Goal: Contribute content

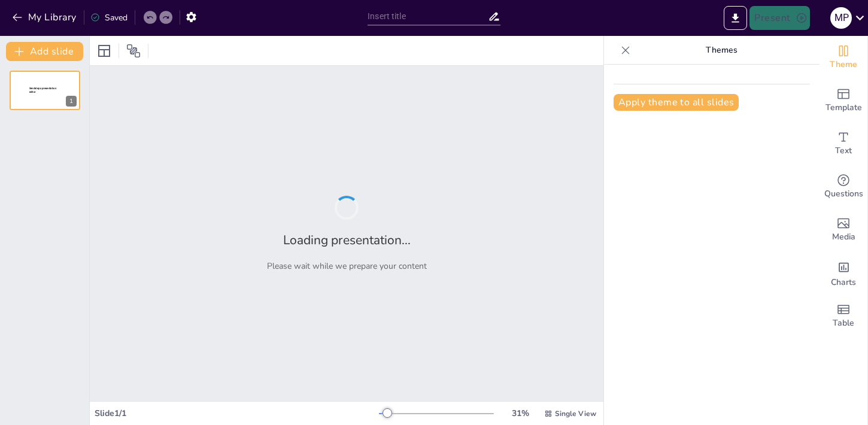
type input "El Conocimiento Pedagógico del Contenido: Integración de Saberes para la Prácti…"
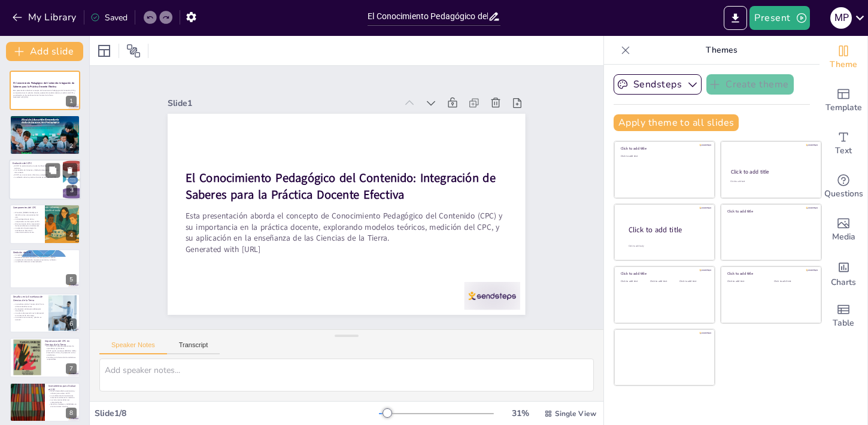
click at [51, 189] on div at bounding box center [45, 179] width 72 height 41
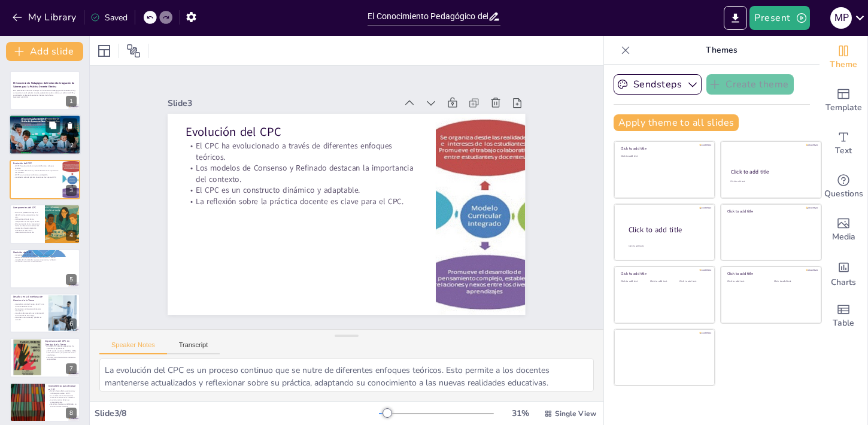
click at [25, 126] on div "El CPC integra conocimiento disciplinar y pedagógico. Los docentes deben adapta…" at bounding box center [45, 124] width 65 height 9
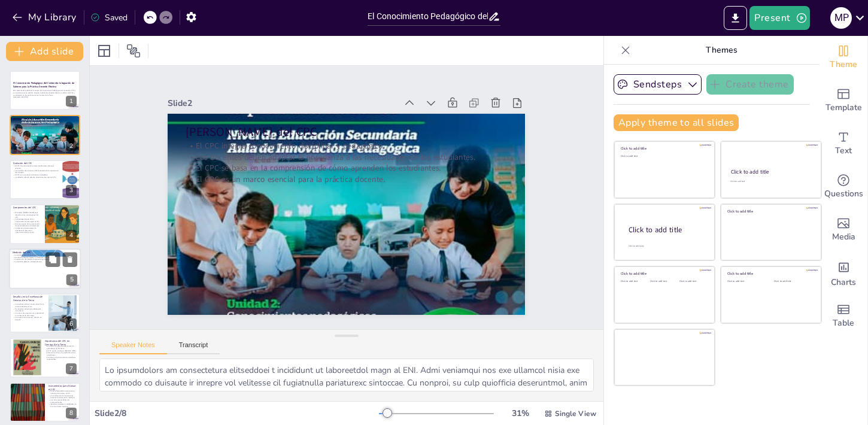
click at [23, 280] on div at bounding box center [45, 268] width 72 height 41
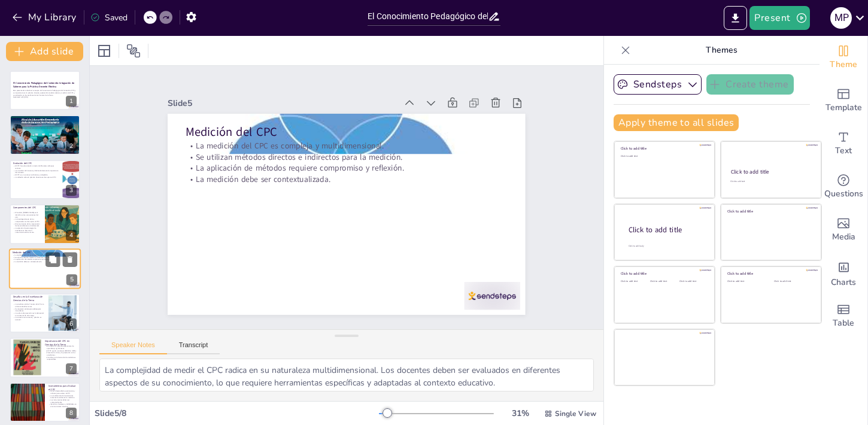
scroll to position [7, 0]
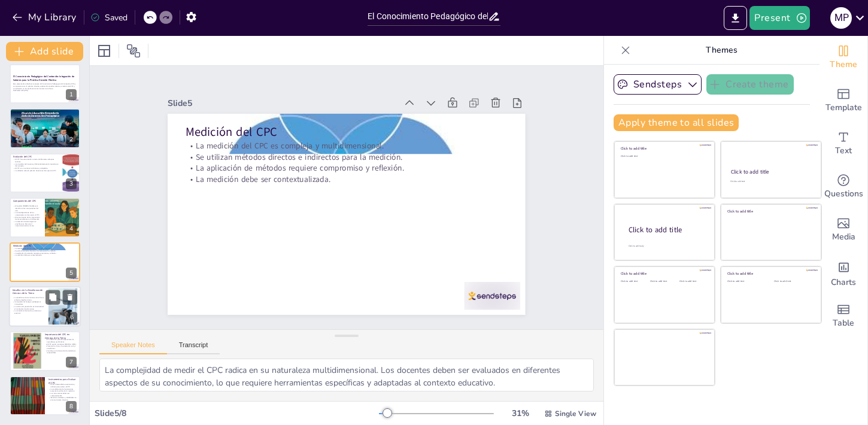
click at [24, 315] on div at bounding box center [45, 306] width 72 height 41
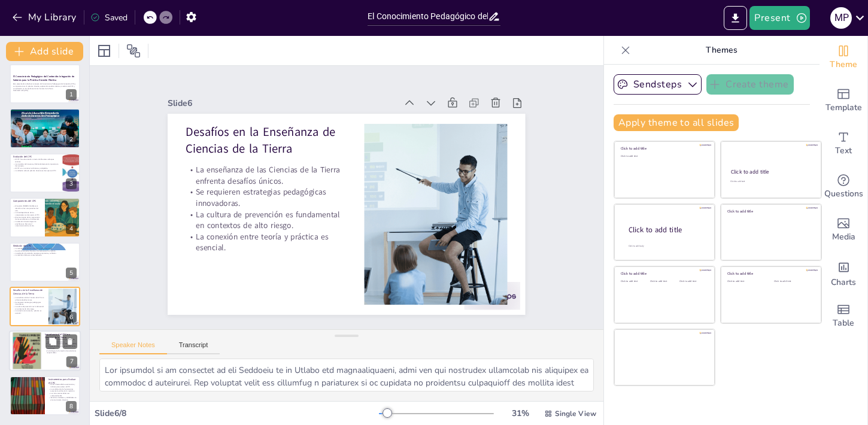
click at [24, 350] on div at bounding box center [27, 351] width 29 height 40
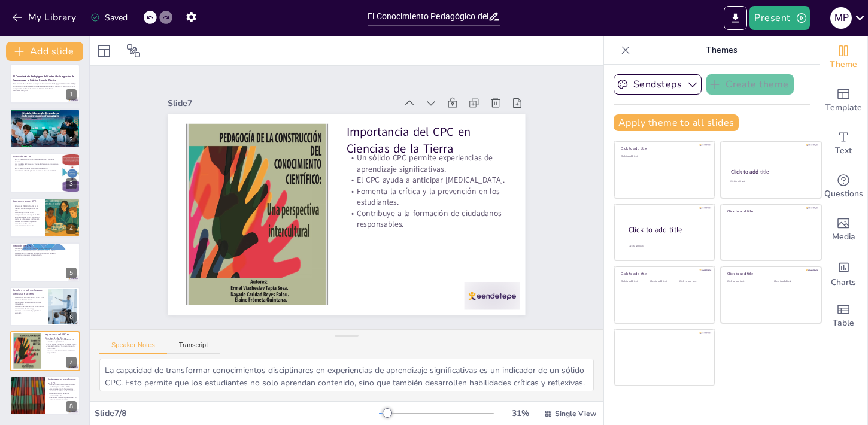
click at [25, 374] on div "El Conocimiento Pedagógico del Contenido: Integración de Saberes para la Prácti…" at bounding box center [44, 239] width 89 height 351
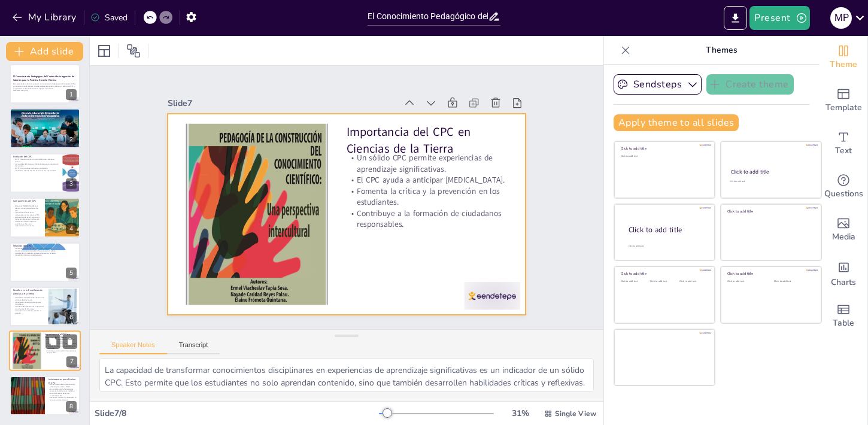
click at [50, 367] on div at bounding box center [45, 351] width 72 height 41
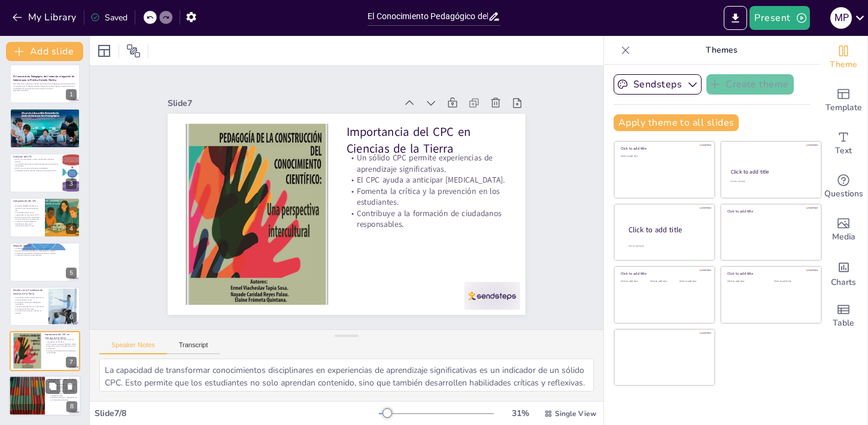
click at [35, 407] on div at bounding box center [27, 395] width 72 height 41
type textarea "La evaluación del CPC es esencial para garantizar que los docentes cuenten con …"
